Goal: Task Accomplishment & Management: Manage account settings

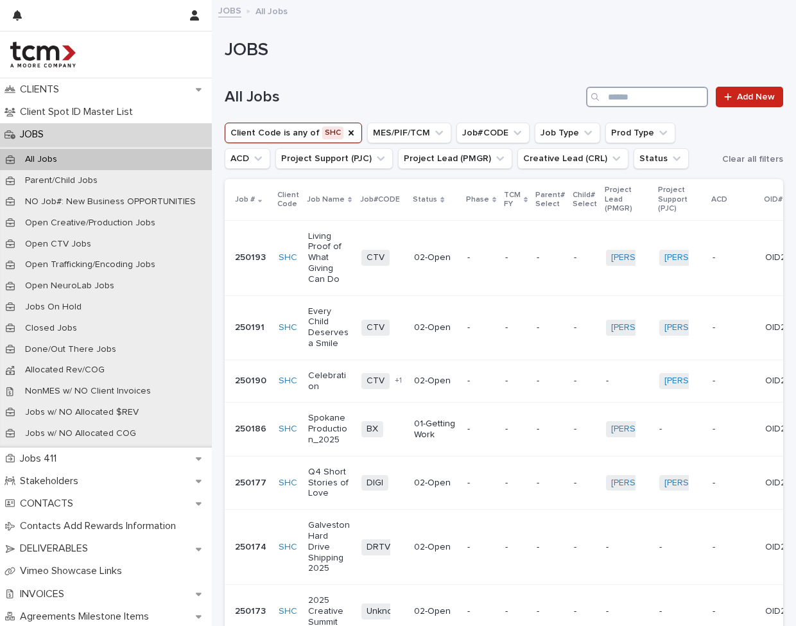
click at [612, 91] on input "Search" at bounding box center [647, 97] width 122 height 21
type input "**********"
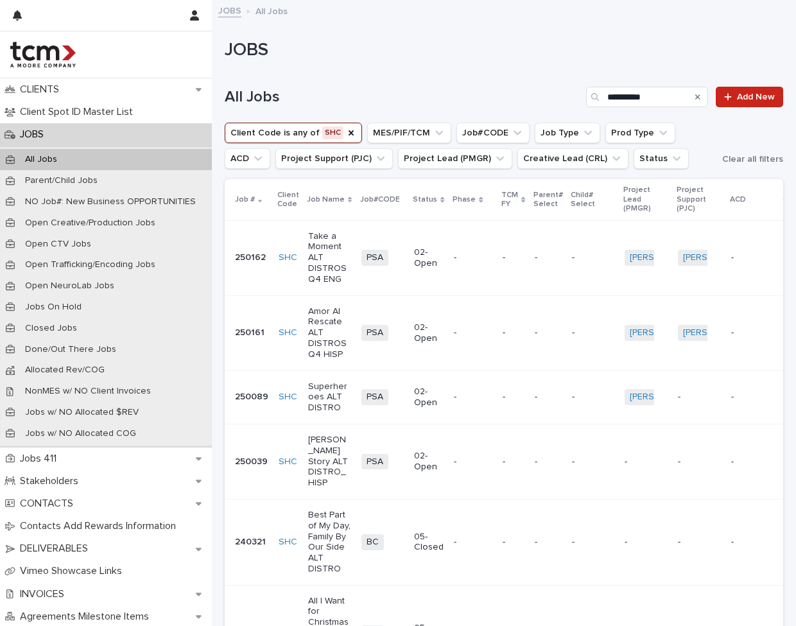
click at [402, 70] on div "**********" at bounding box center [504, 92] width 559 height 62
click at [318, 405] on p "[PERSON_NAME] Story ALT DISTRO_HISP" at bounding box center [329, 462] width 43 height 54
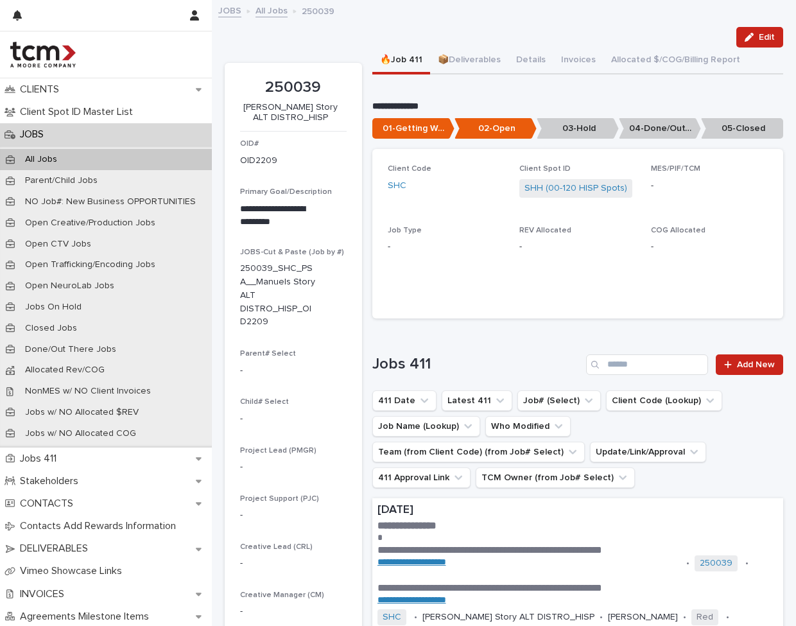
click at [743, 127] on p "05-Closed" at bounding box center [742, 128] width 82 height 21
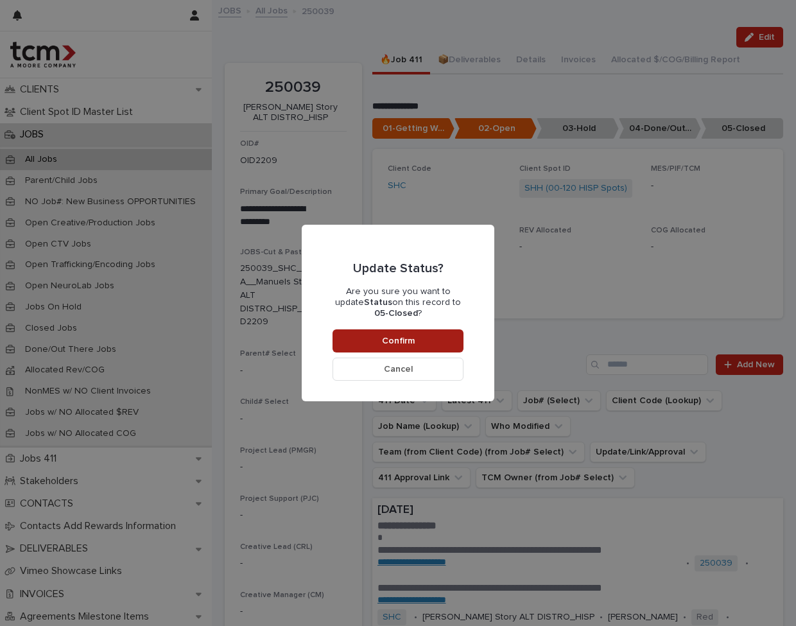
click at [395, 338] on span "Confirm" at bounding box center [398, 340] width 33 height 9
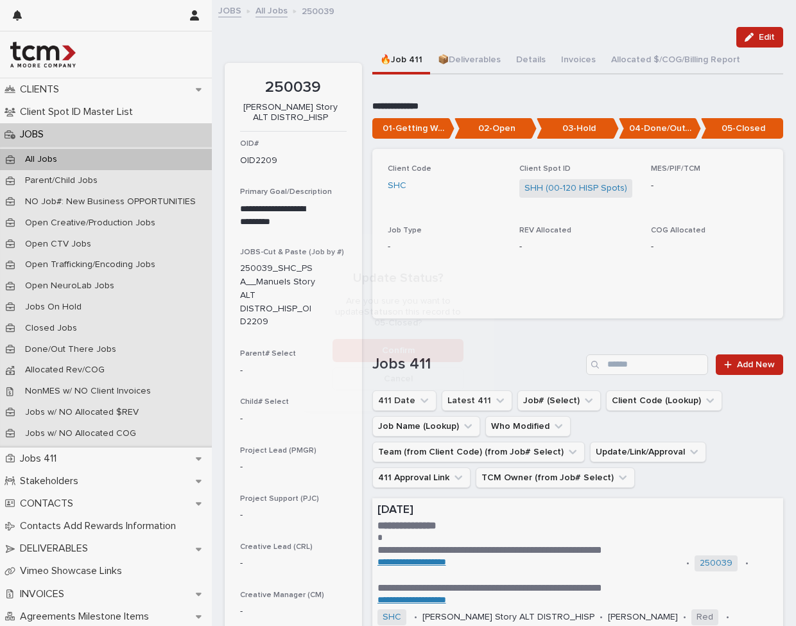
scroll to position [76, 0]
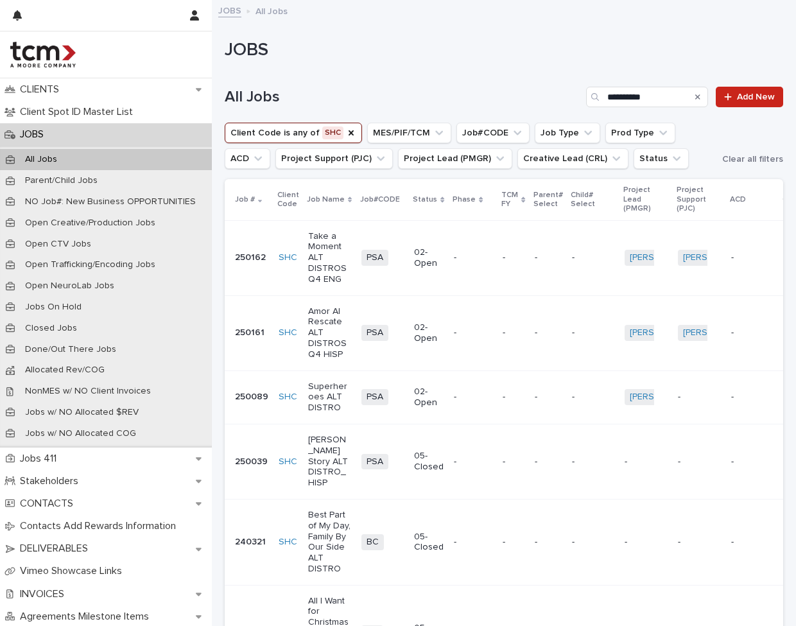
click at [324, 392] on p "Superheroes ALT DISTRO" at bounding box center [329, 397] width 43 height 32
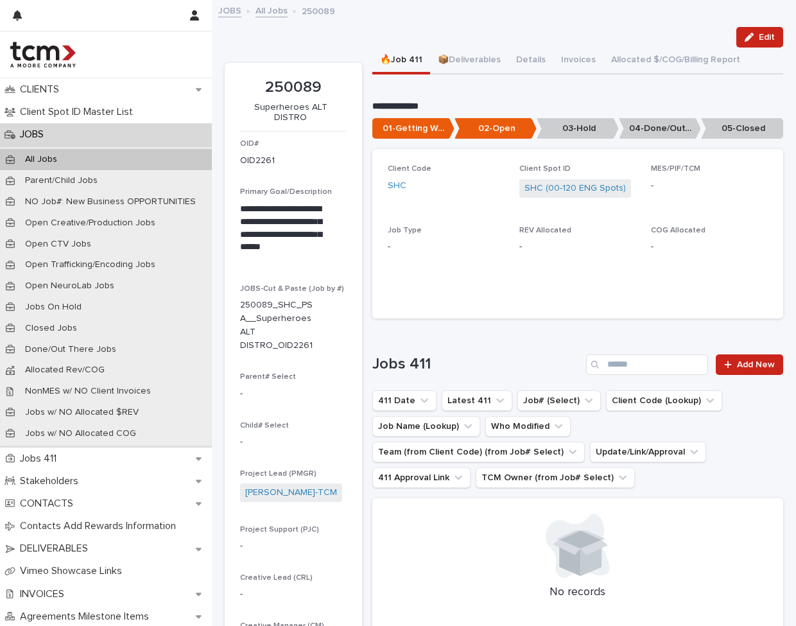
click at [747, 119] on p "05-Closed" at bounding box center [742, 128] width 82 height 21
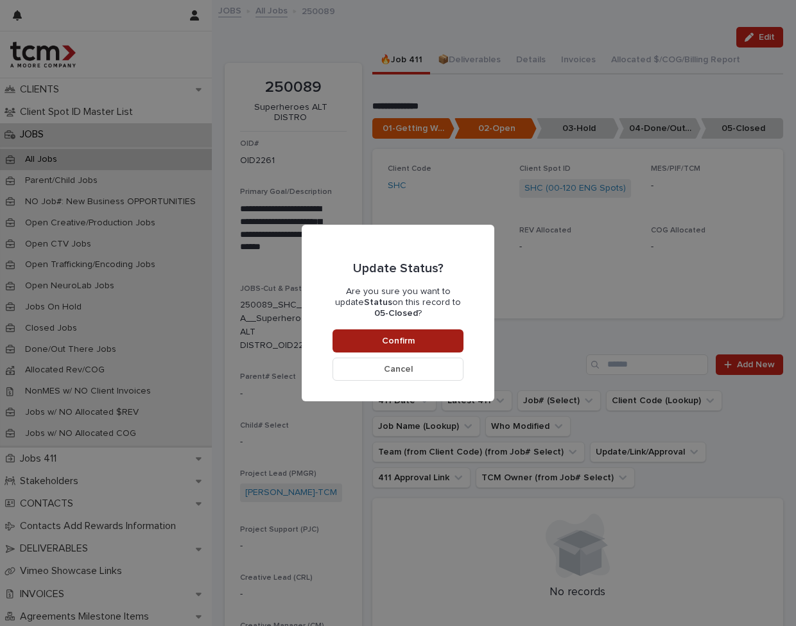
click at [439, 334] on button "Confirm" at bounding box center [398, 340] width 131 height 23
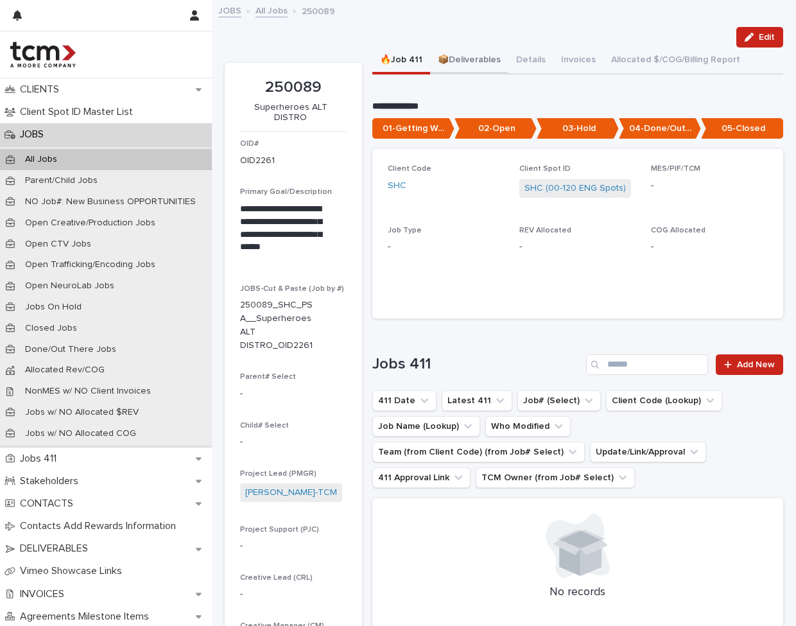
click at [466, 60] on button "📦Deliverables" at bounding box center [469, 61] width 78 height 27
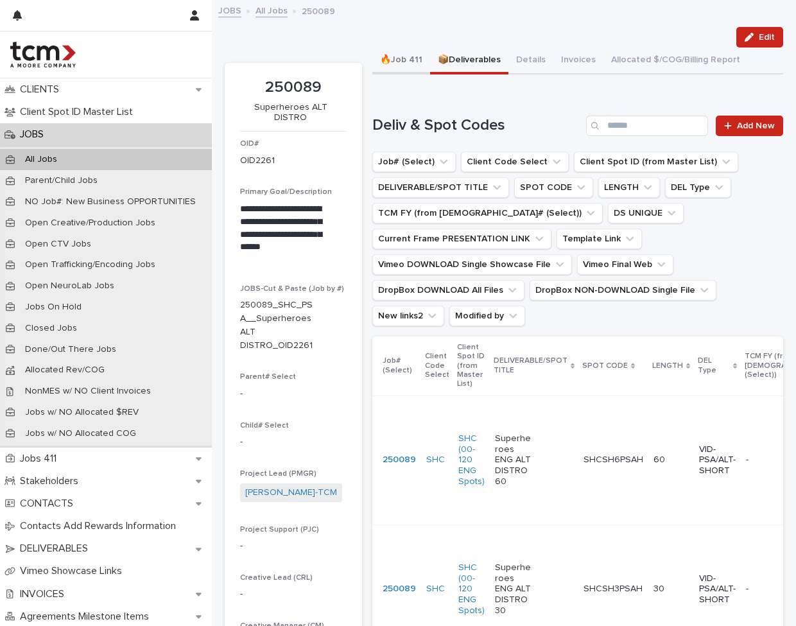
click at [385, 58] on button "🔥Job 411" at bounding box center [401, 61] width 58 height 27
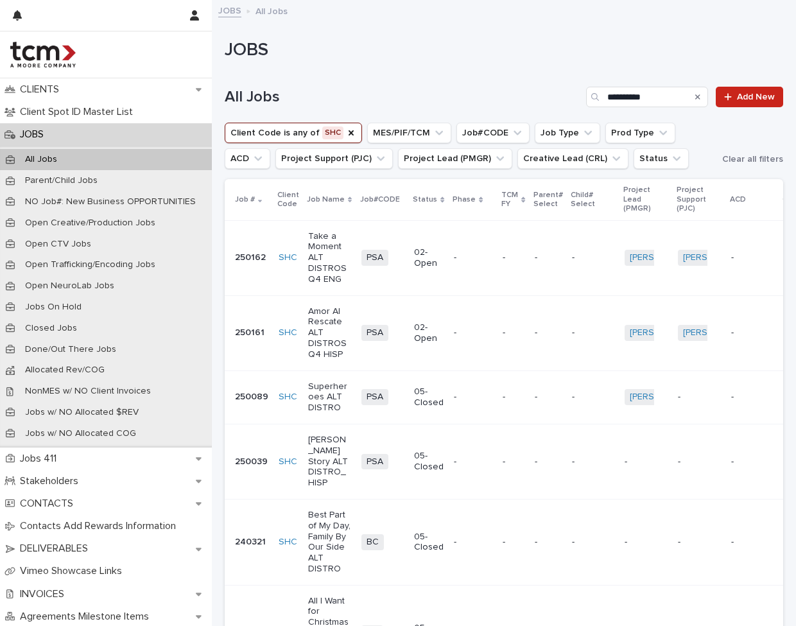
click at [318, 343] on p "Amor Al Rescate ALT DISTROS Q4 HISP" at bounding box center [329, 333] width 43 height 54
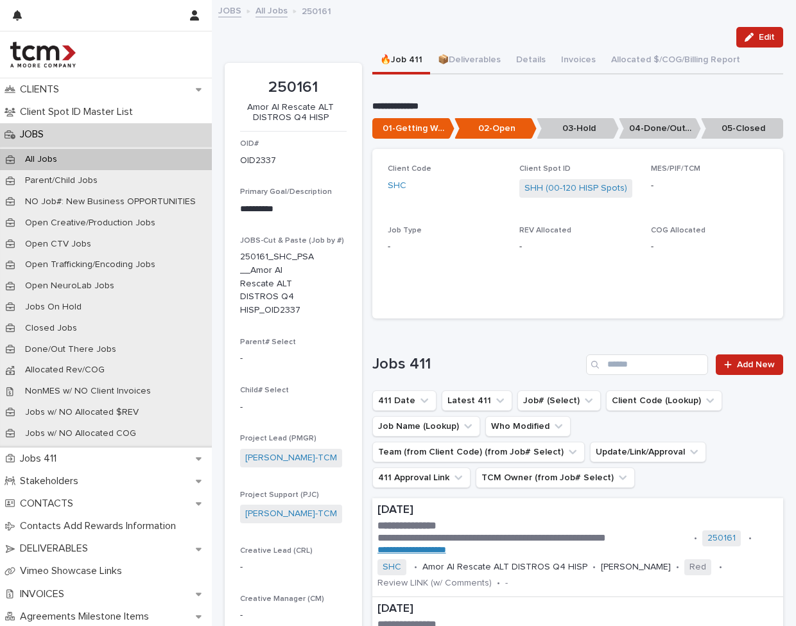
click at [756, 121] on p "05-Closed" at bounding box center [742, 128] width 82 height 21
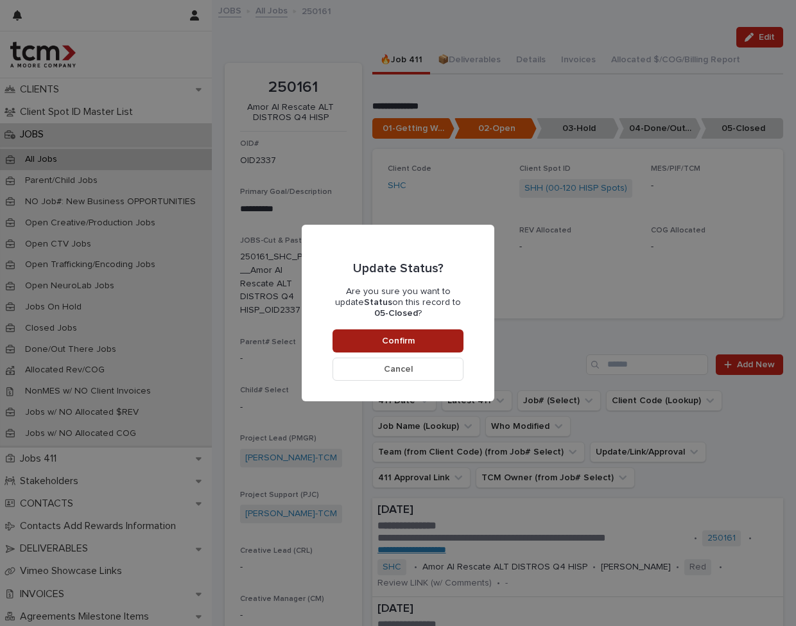
click at [411, 342] on span "Confirm" at bounding box center [398, 340] width 33 height 9
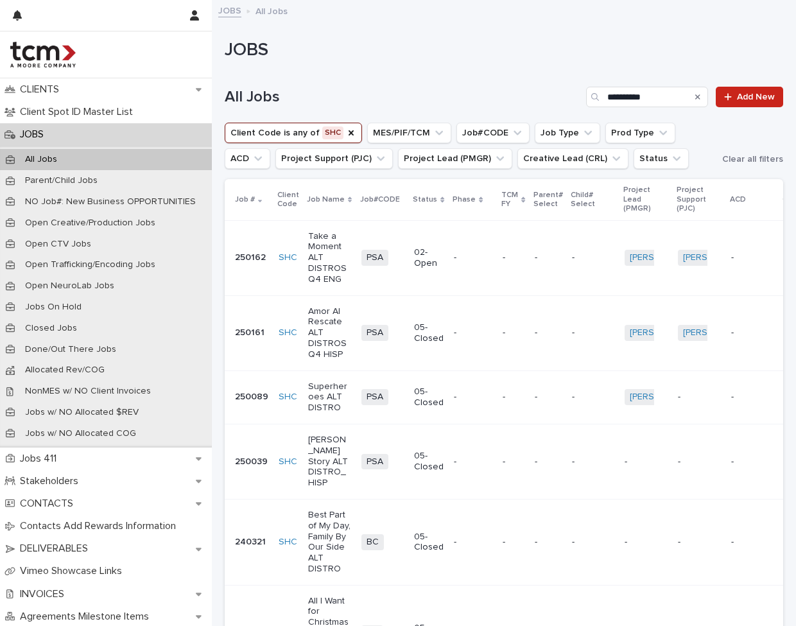
click at [312, 250] on p "Take a Moment ALT DISTROS Q4 ENG" at bounding box center [329, 258] width 43 height 54
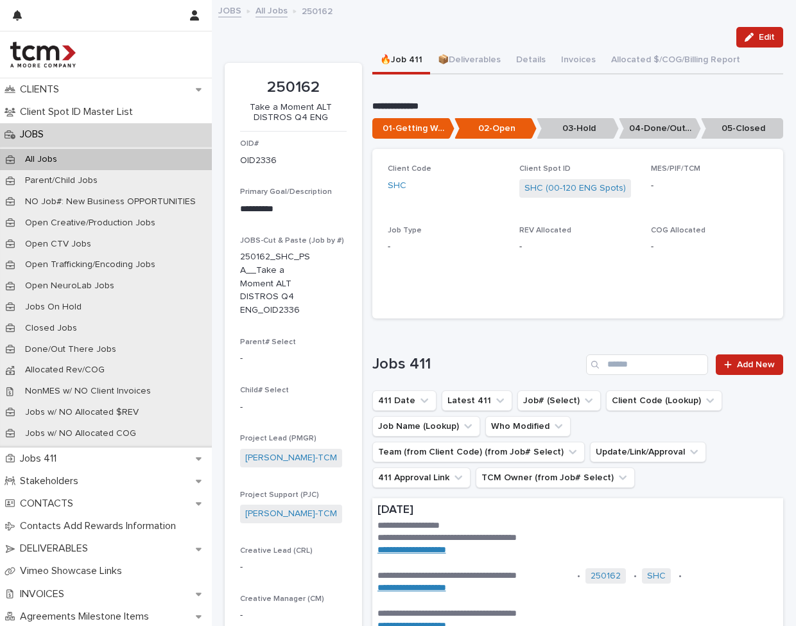
click at [739, 132] on p "05-Closed" at bounding box center [742, 128] width 82 height 21
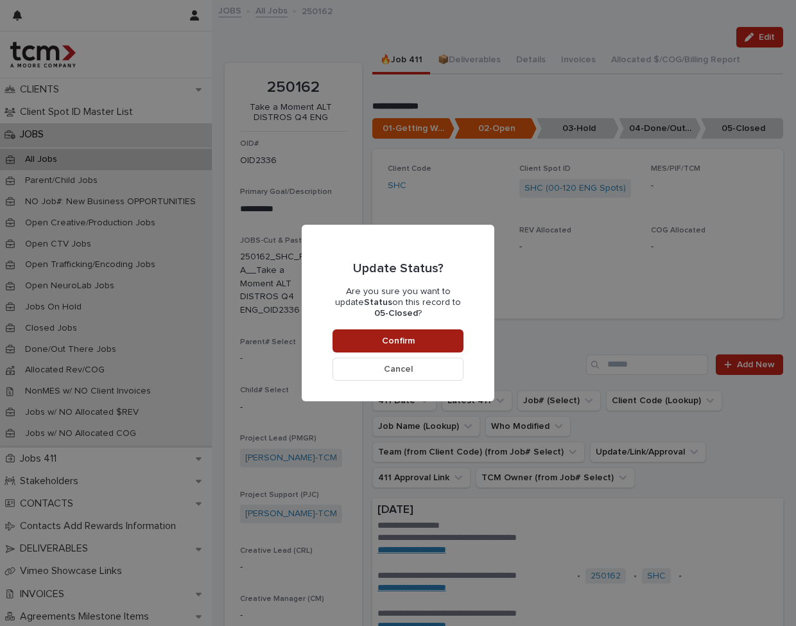
click at [372, 349] on button "Confirm" at bounding box center [398, 340] width 131 height 23
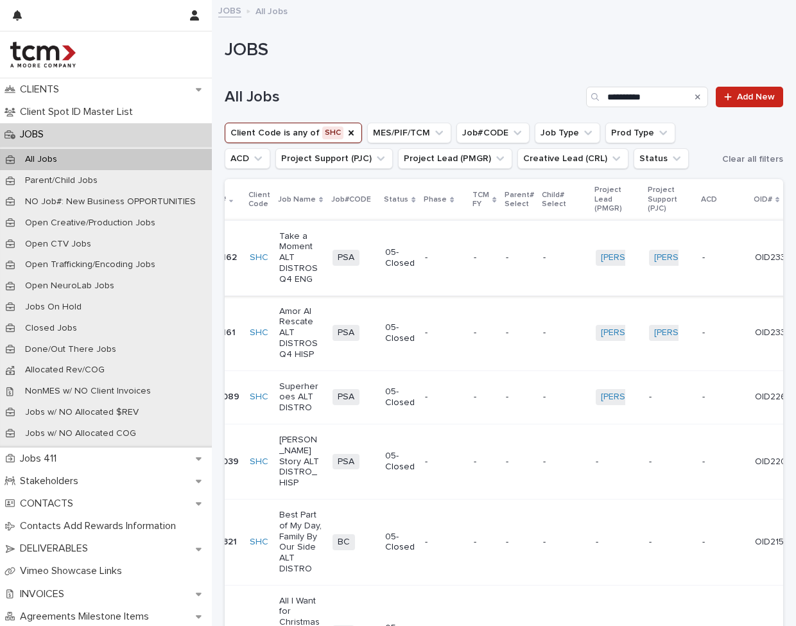
scroll to position [0, 28]
